Goal: Task Accomplishment & Management: Manage account settings

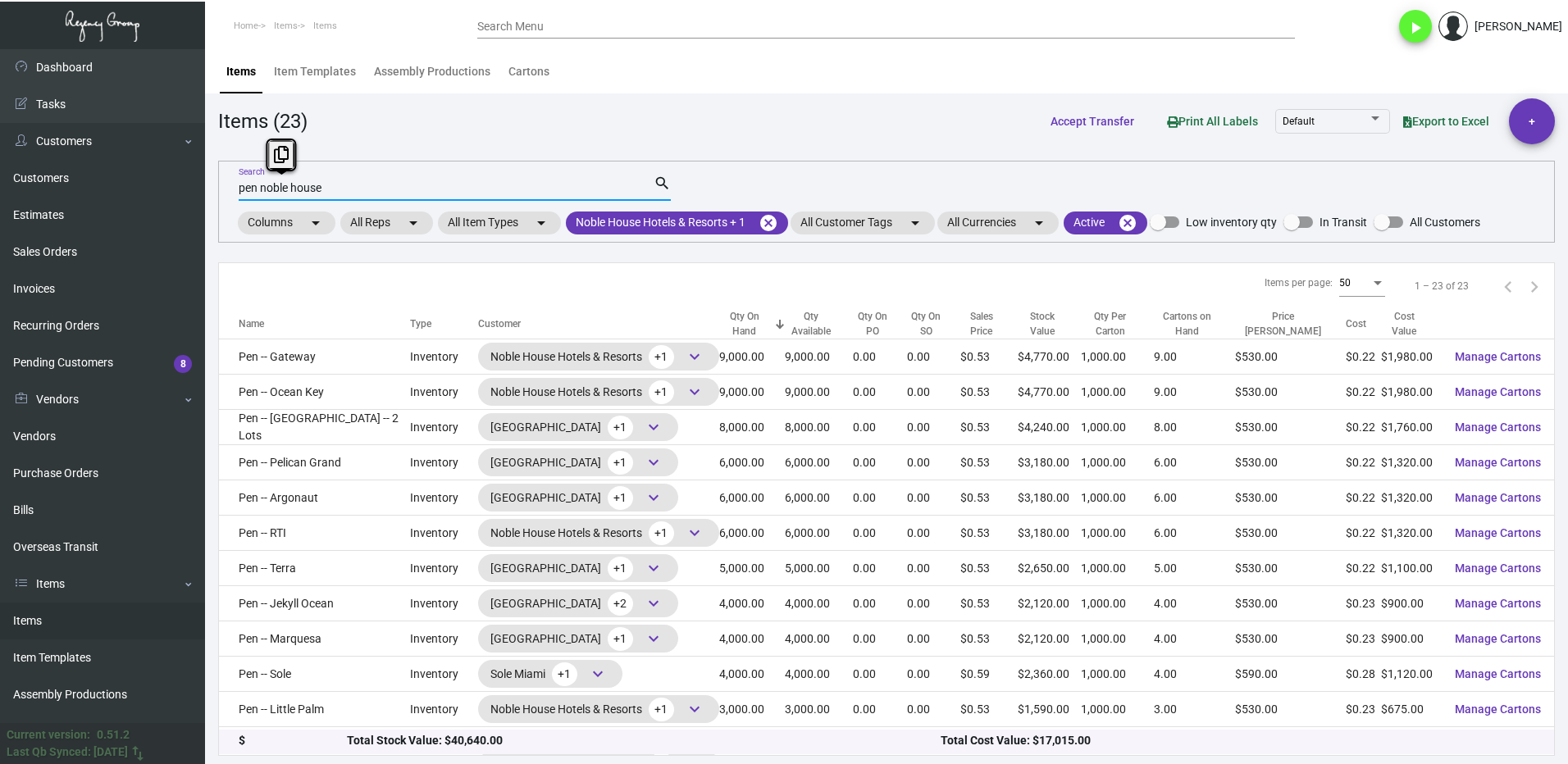
drag, startPoint x: 338, startPoint y: 184, endPoint x: 237, endPoint y: 187, distance: 101.0
click at [237, 187] on div "pen noble house Search search Columns arrow_drop_down All Reps arrow_drop_down …" at bounding box center [886, 202] width 1337 height 82
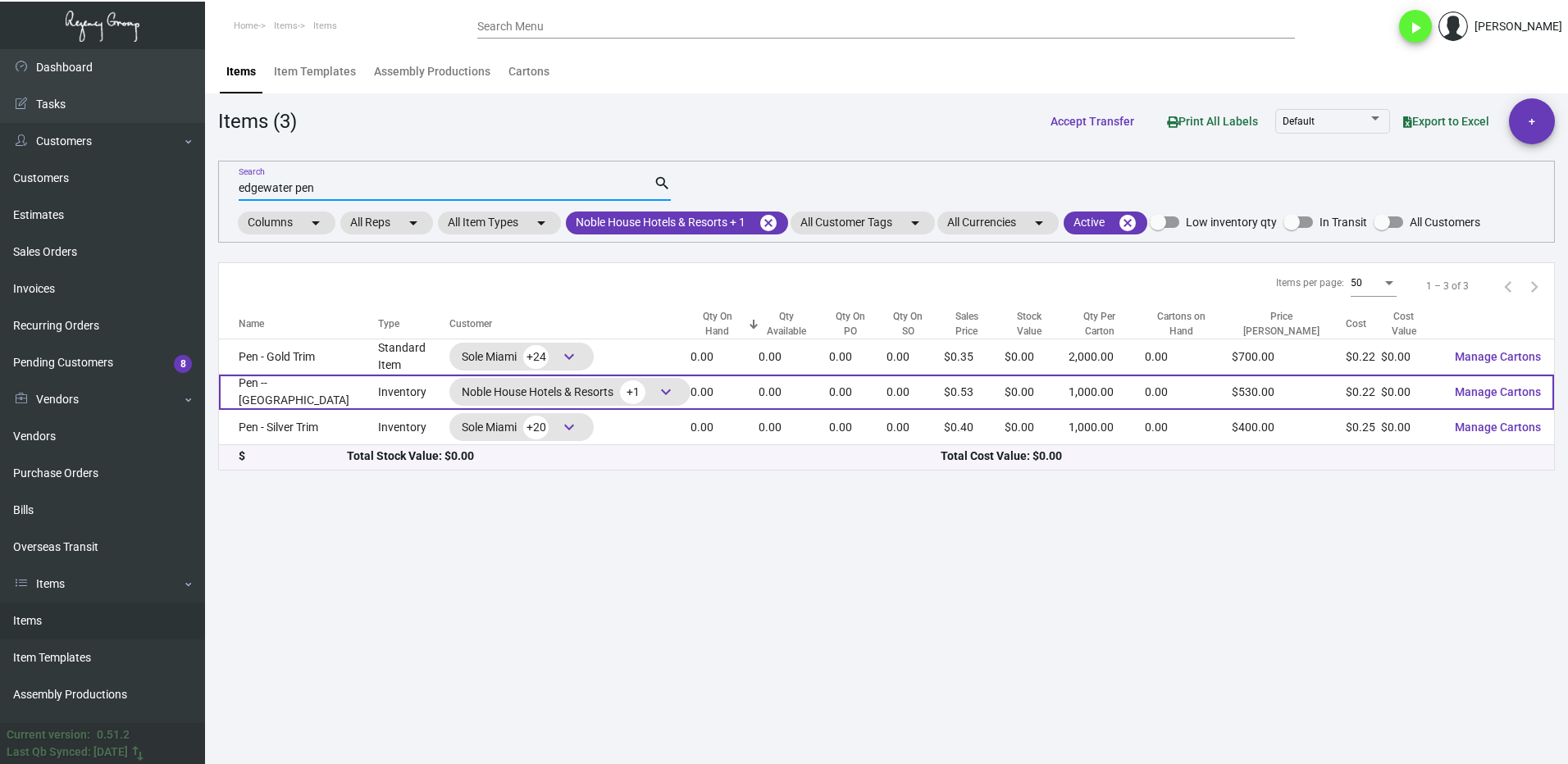
type input "edgewater pen"
click at [378, 398] on td "Inventory" at bounding box center [414, 392] width 71 height 35
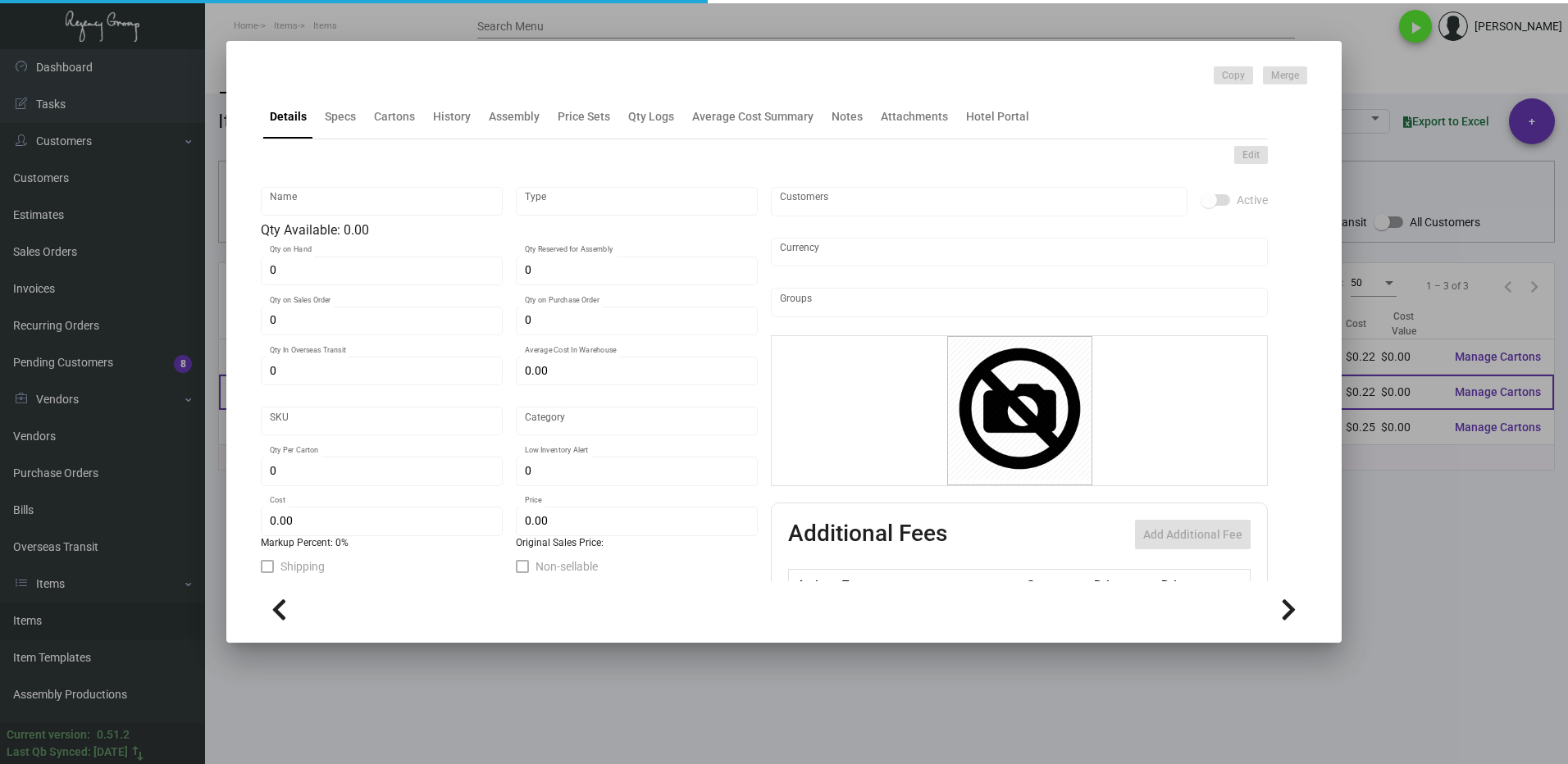
type input "Pen -- [GEOGRAPHIC_DATA]"
type input "Inventory"
type input "$ 0.22"
type input "Overseas"
type input "1,000"
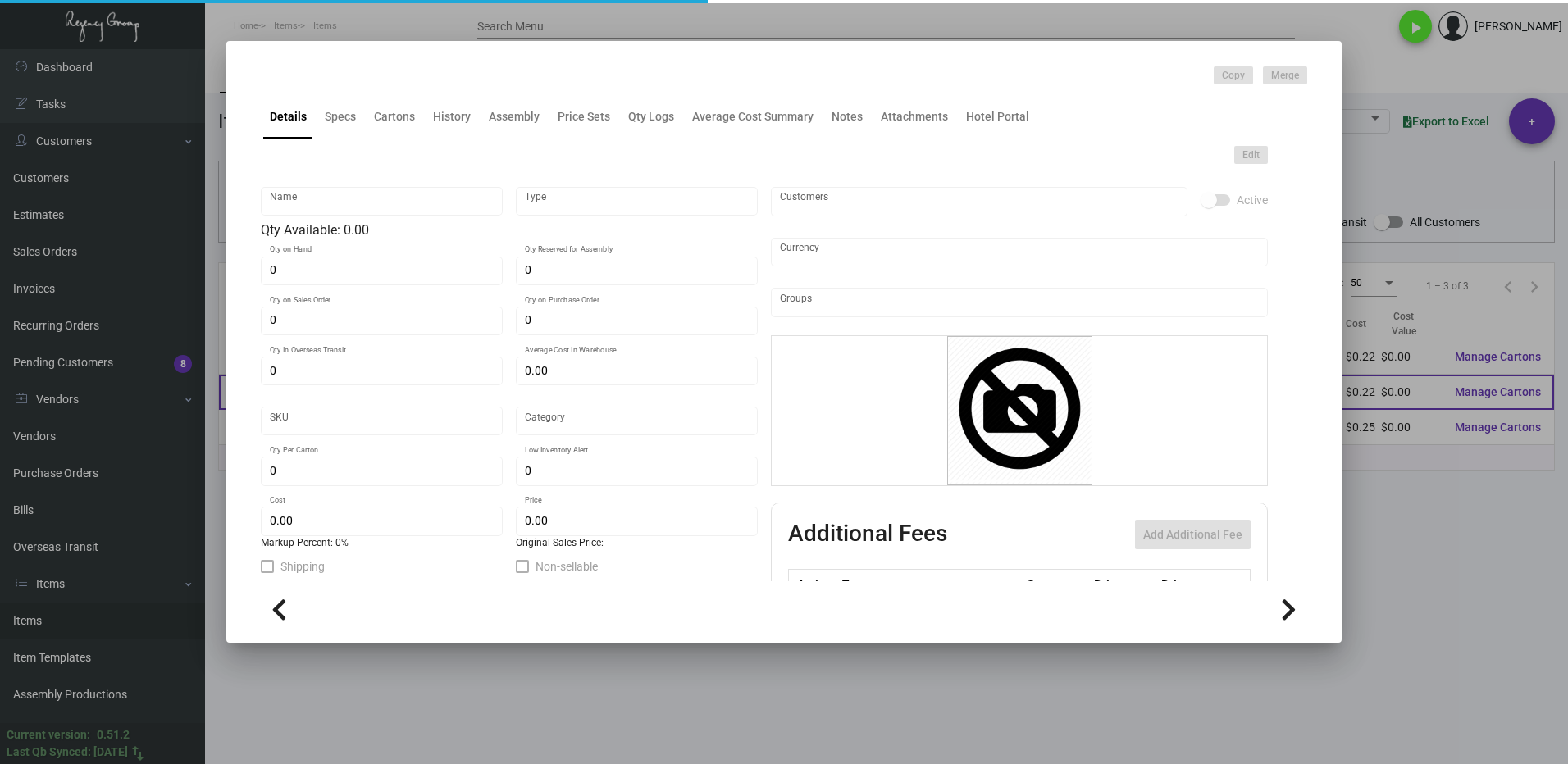
type input "$ 0.22"
type input "$ 0.53"
checkbox input "true"
type input "United States Dollar $"
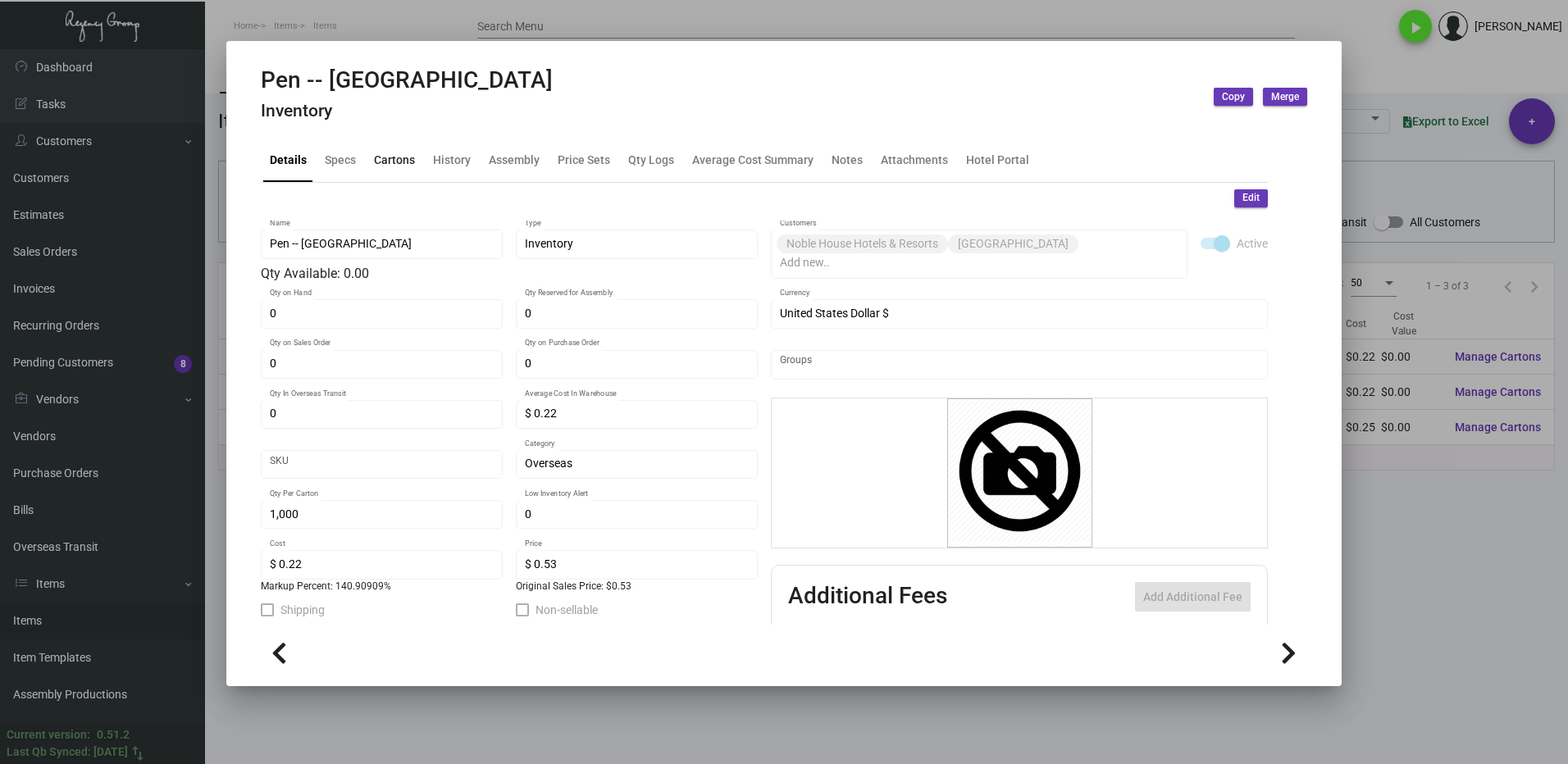
click at [383, 154] on div "Cartons" at bounding box center [394, 160] width 41 height 17
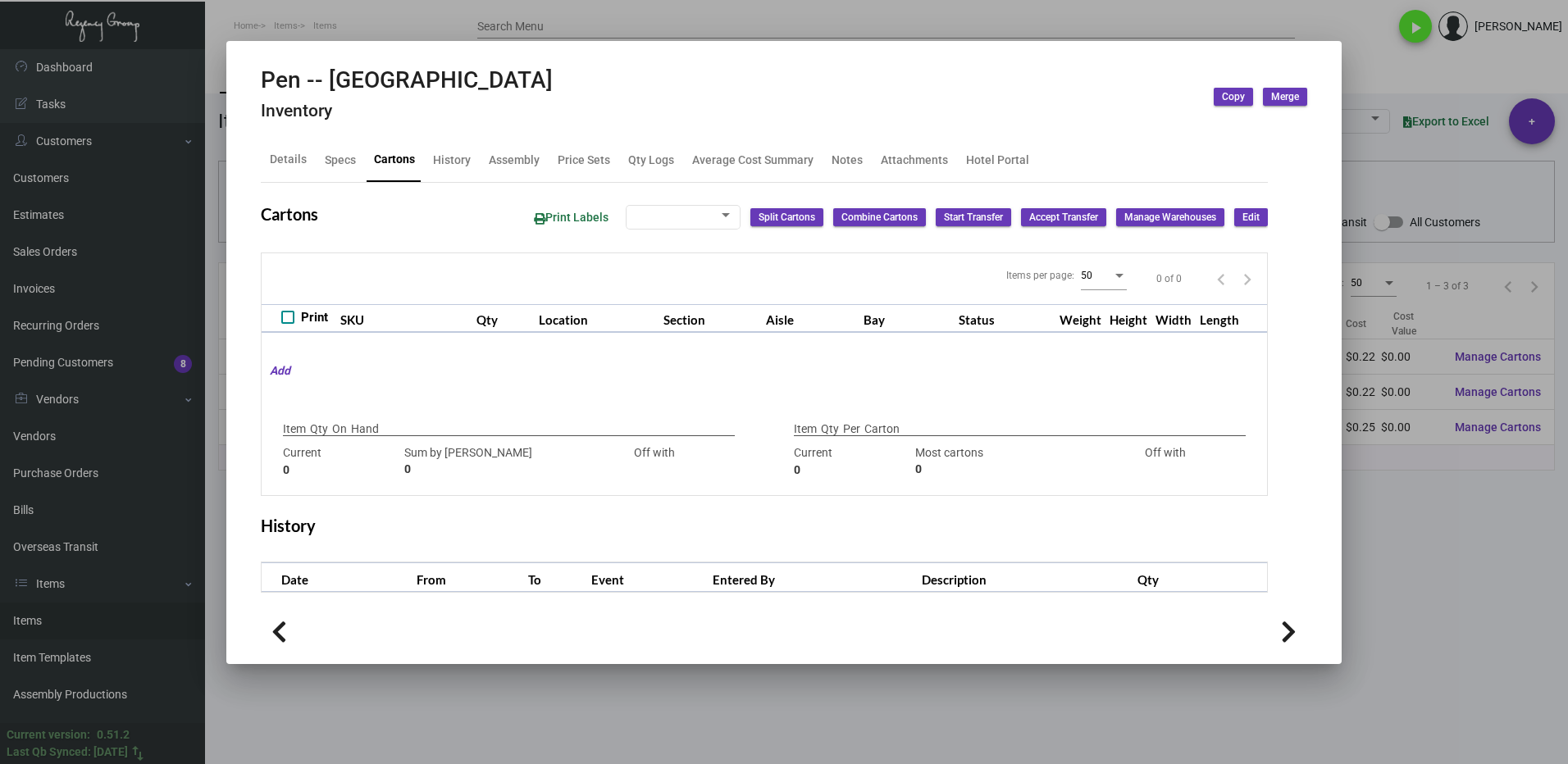
type input "3000"
type input "-3000"
type input "1,000"
type input "1000"
type input "0"
